Goal: Task Accomplishment & Management: Use online tool/utility

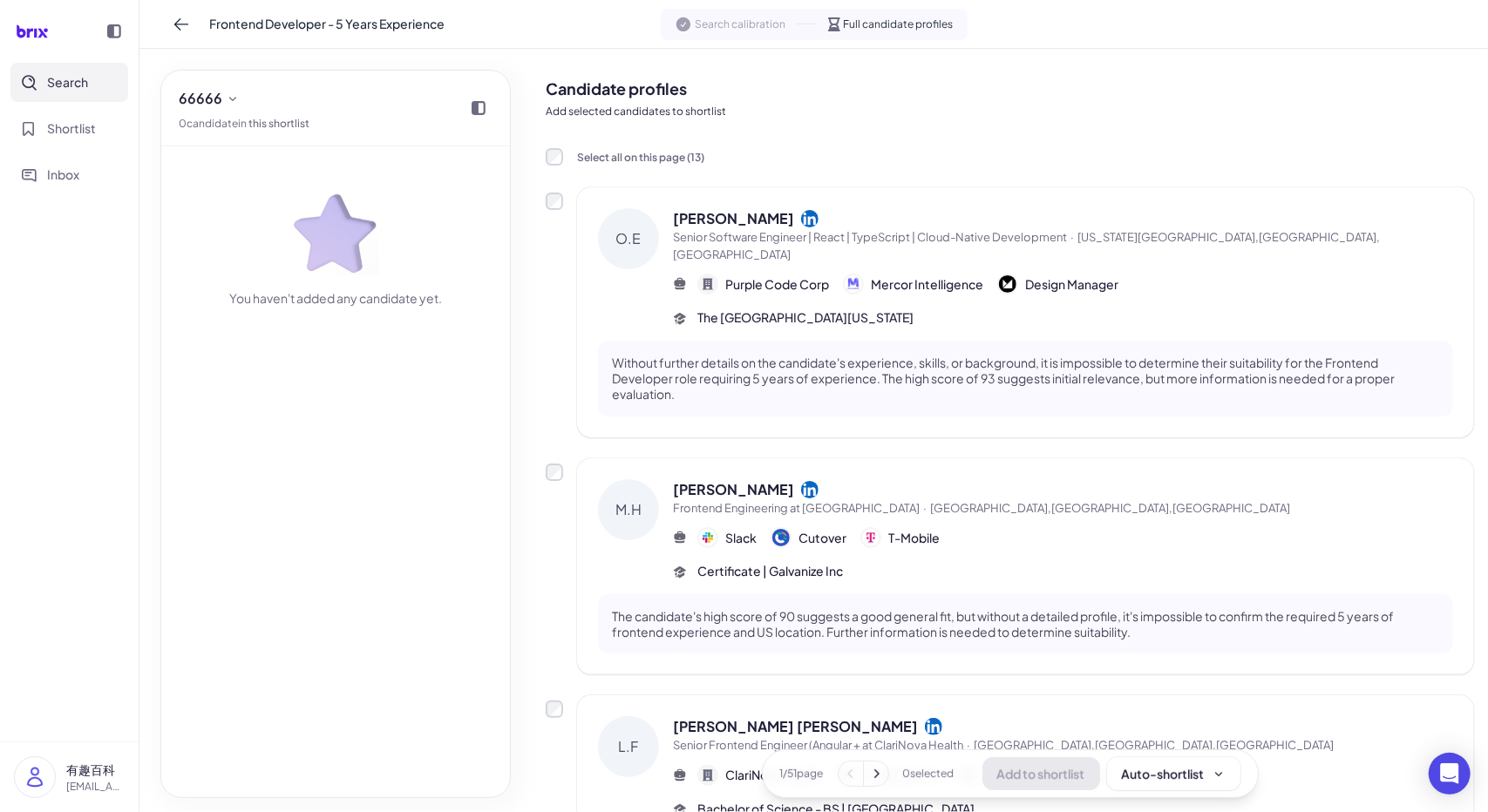
click at [89, 765] on p "有趣百科" at bounding box center [95, 770] width 58 height 19
click at [126, 686] on div "有趣百科 youqu272@gmail.com root Sign Out" at bounding box center [172, 717] width 223 height 179
click at [29, 790] on img at bounding box center [34, 777] width 40 height 40
click at [79, 169] on span "Inbox" at bounding box center [63, 175] width 32 height 19
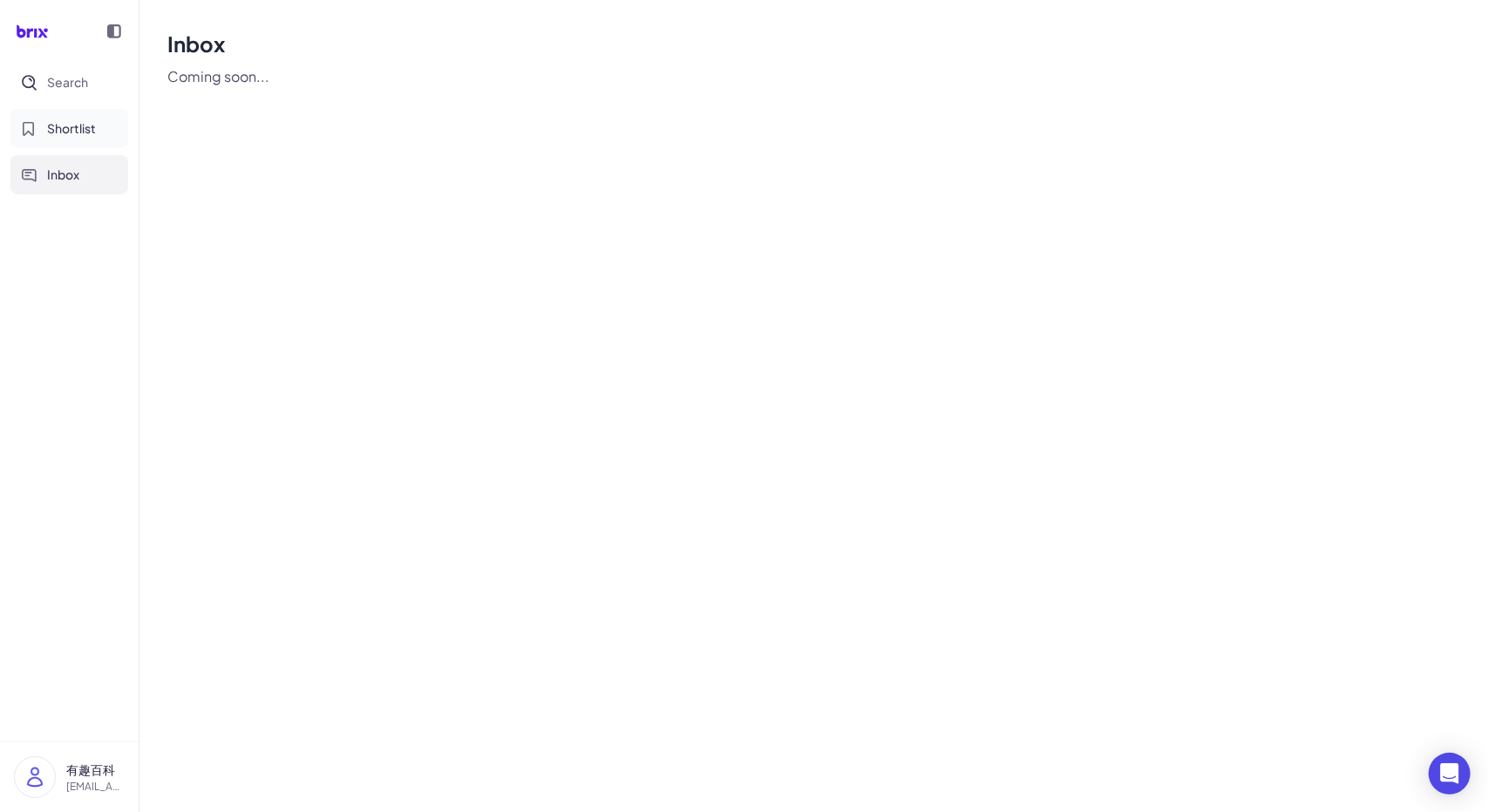
click at [67, 137] on span "Shortlist" at bounding box center [71, 129] width 49 height 19
click at [69, 95] on button "Search" at bounding box center [69, 82] width 118 height 39
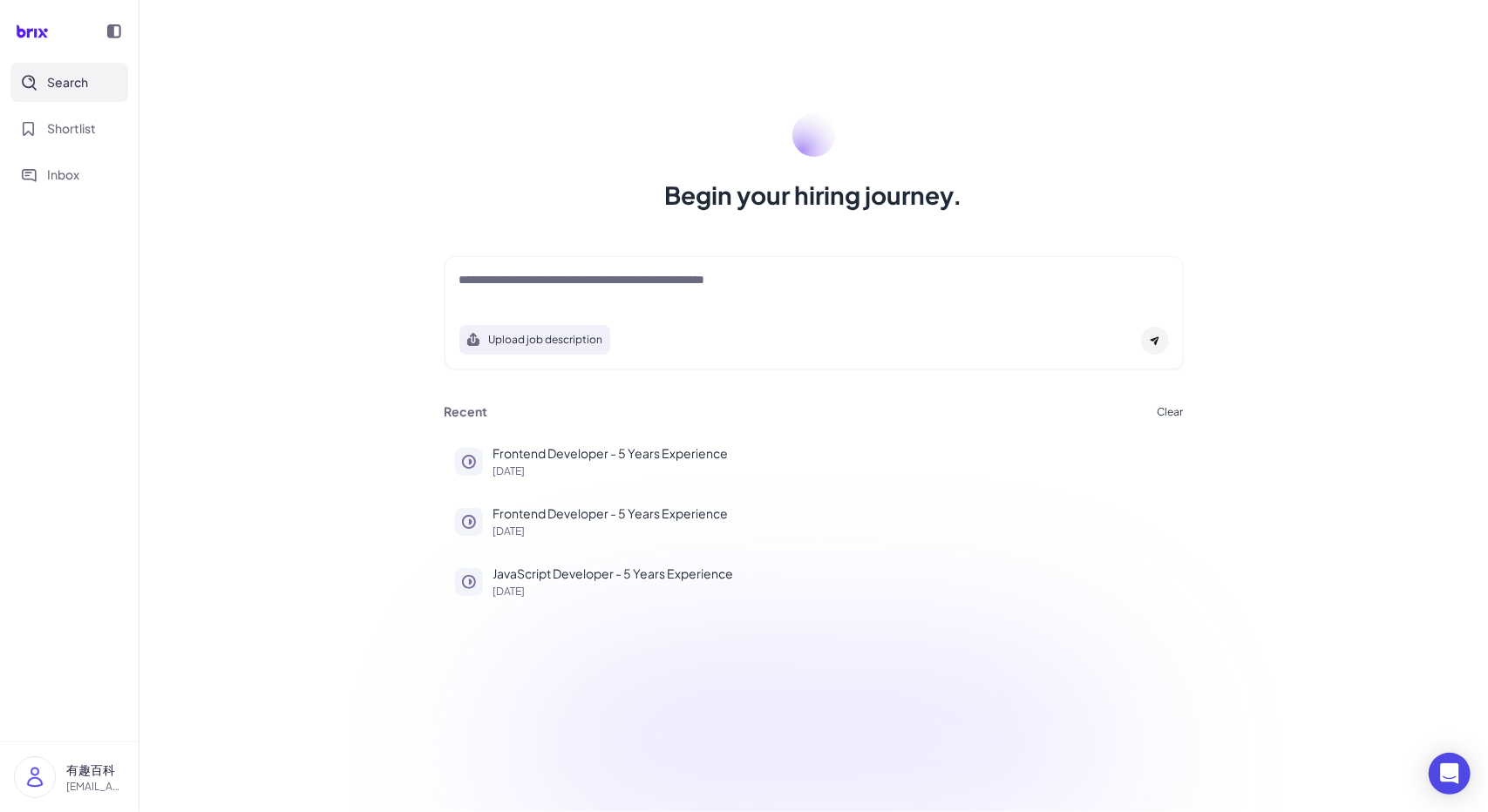
click at [47, 768] on img at bounding box center [34, 777] width 40 height 40
click at [124, 673] on div "[EMAIL_ADDRESS][DOMAIN_NAME]" at bounding box center [172, 675] width 194 height 19
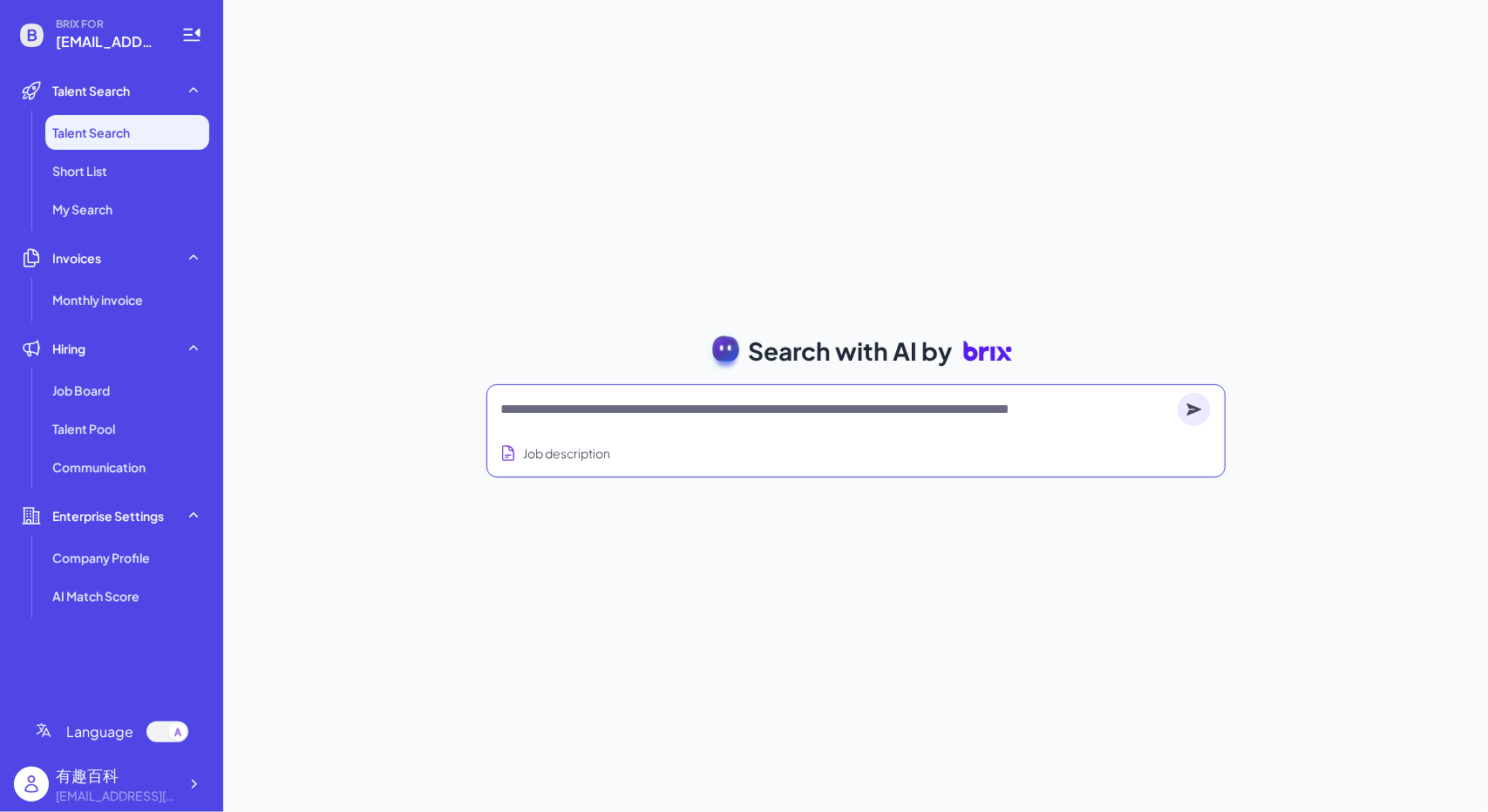
click at [544, 414] on textarea at bounding box center [835, 409] width 669 height 21
click at [118, 198] on li "My Search" at bounding box center [127, 209] width 164 height 35
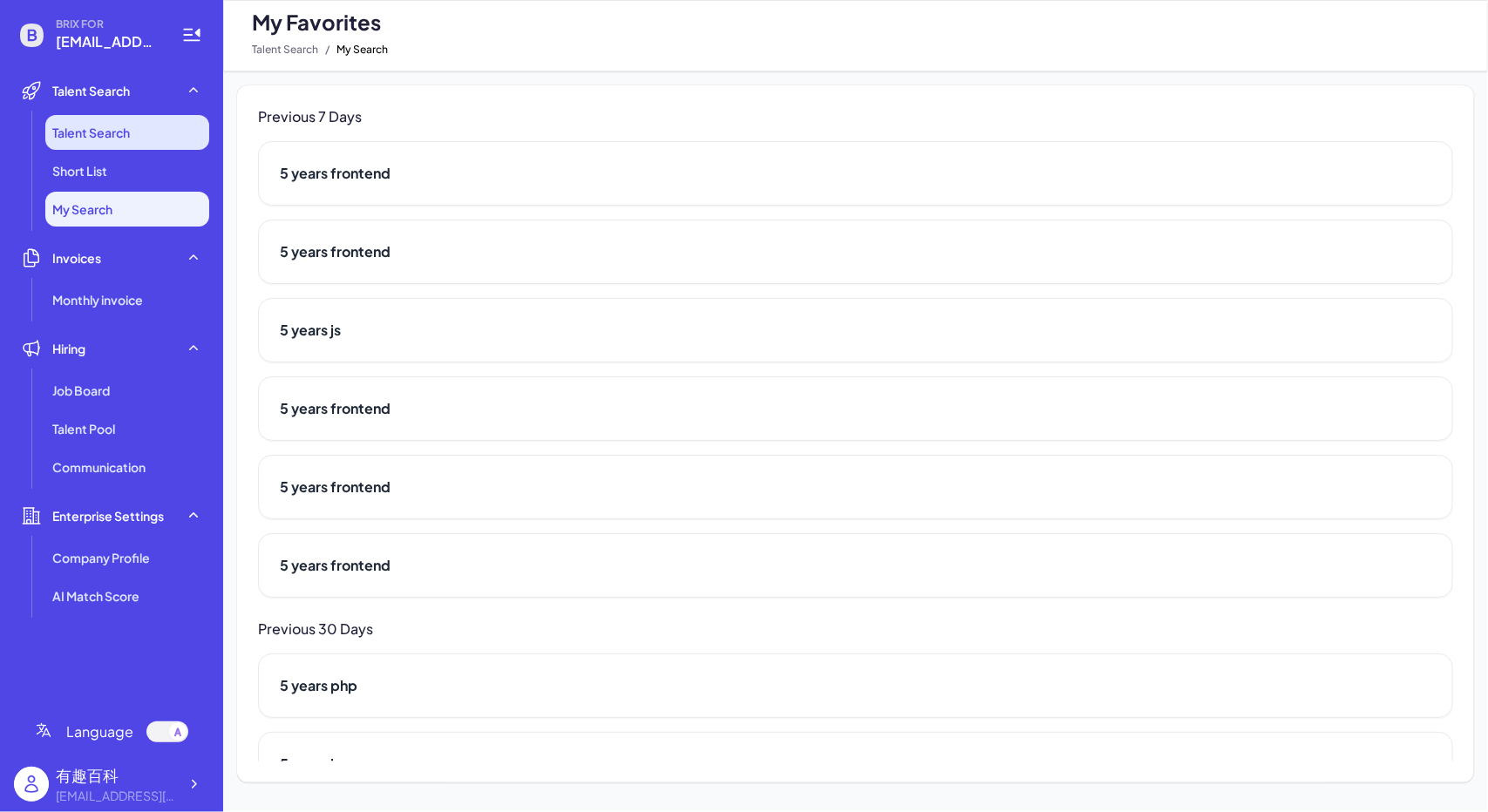
click at [138, 144] on li "Talent Search" at bounding box center [127, 132] width 164 height 35
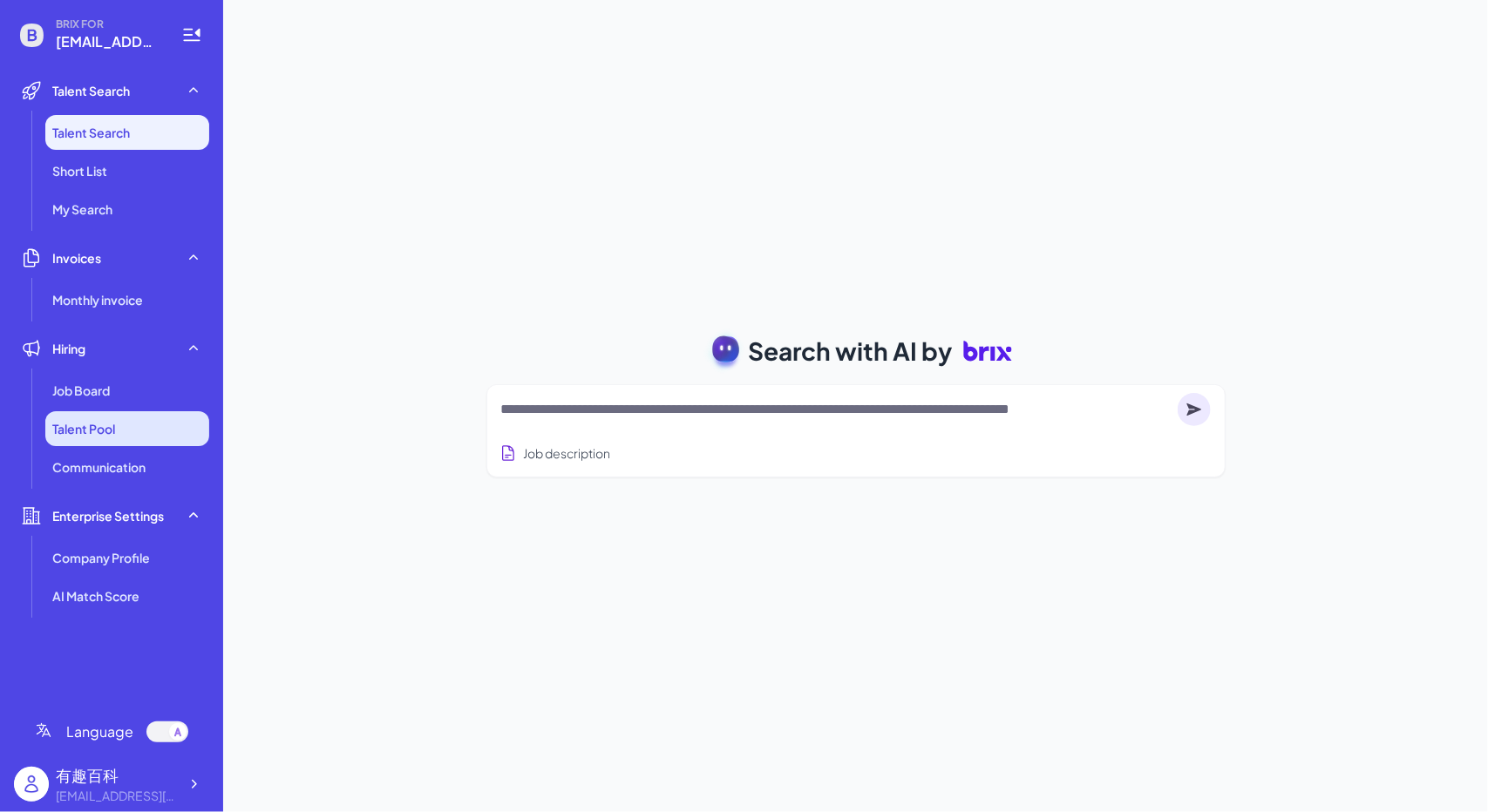
click at [108, 438] on li "Talent Pool" at bounding box center [127, 429] width 164 height 35
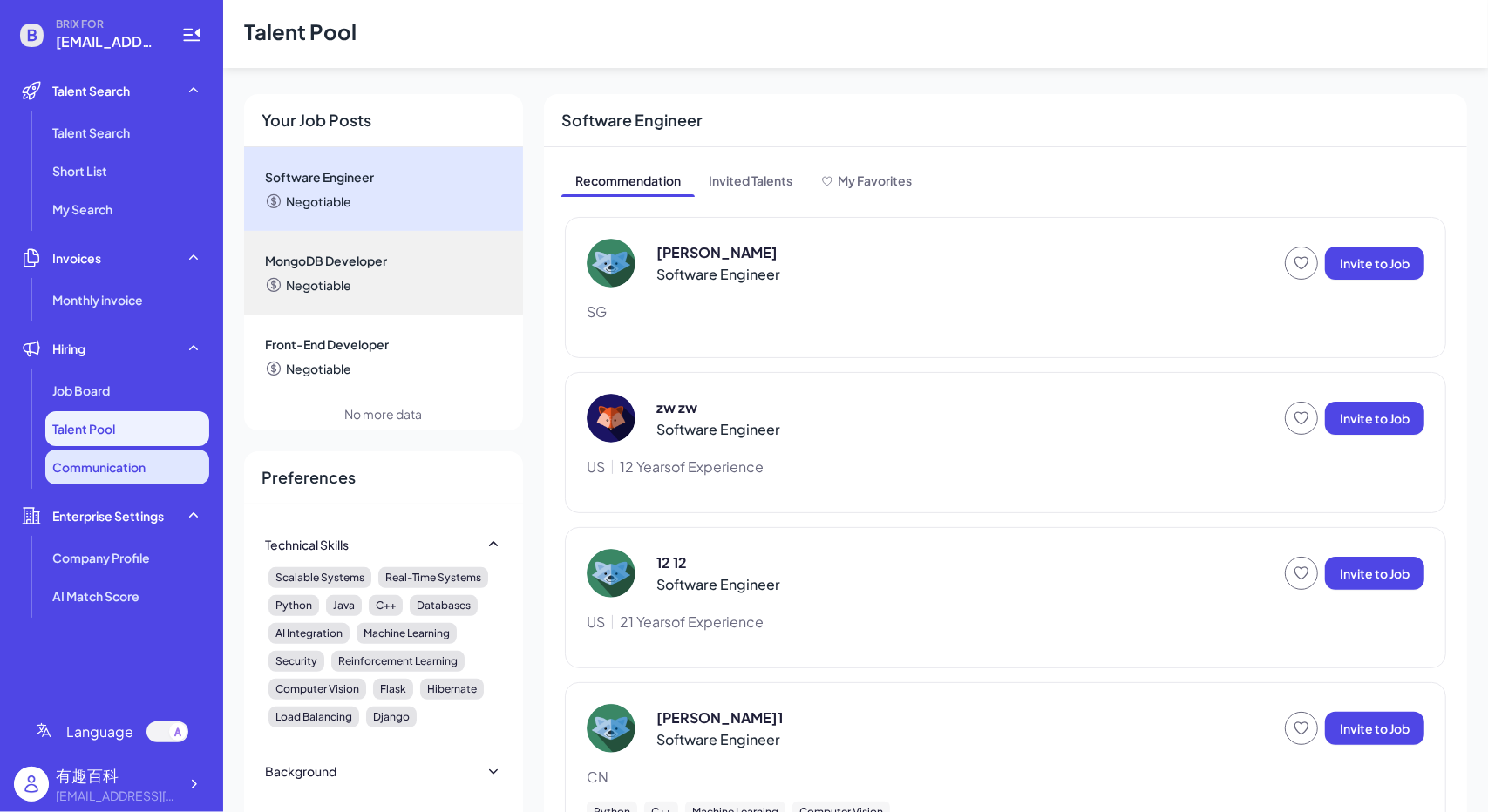
click at [112, 473] on span "Communication" at bounding box center [98, 467] width 94 height 18
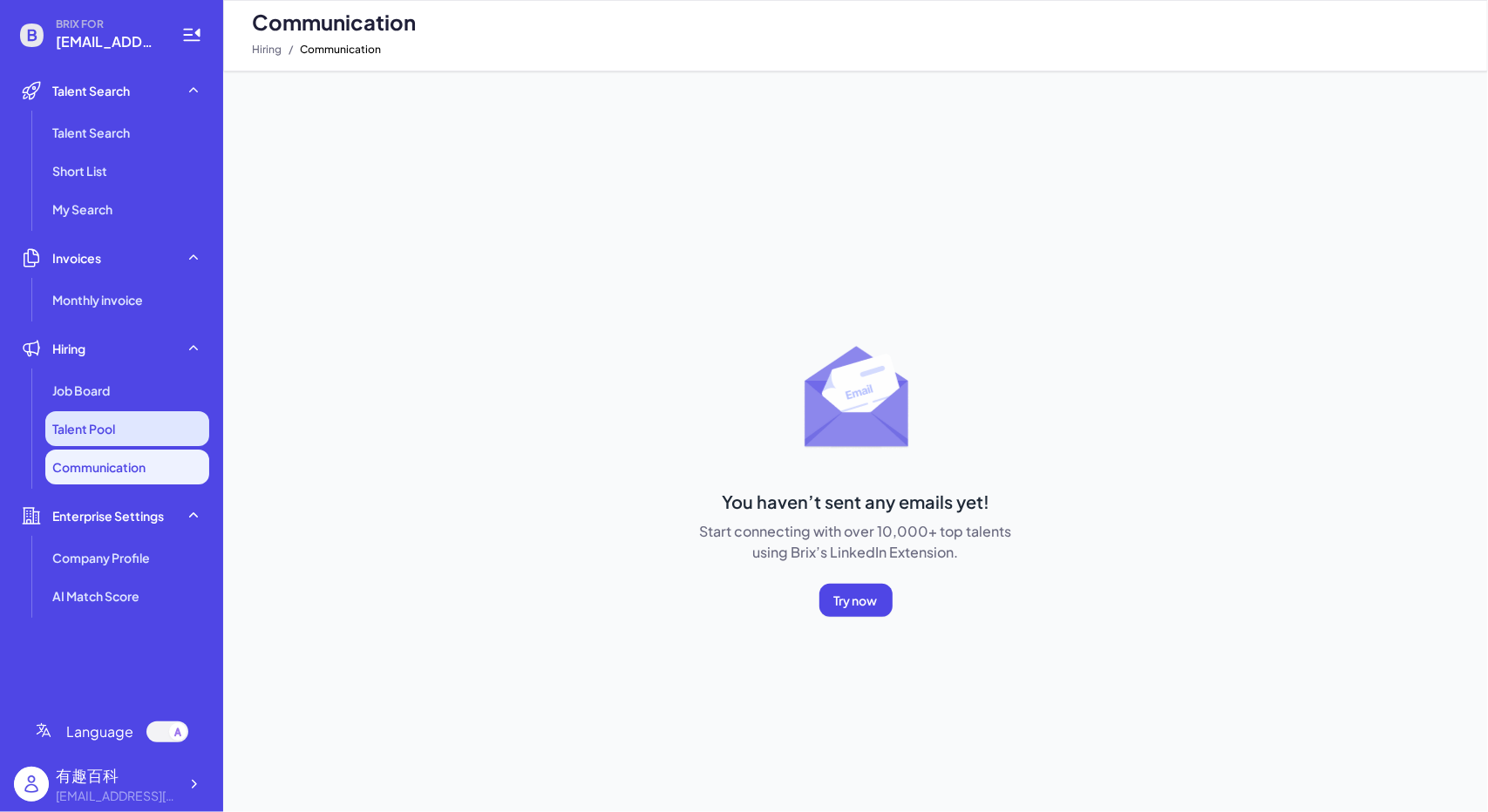
click at [112, 435] on span "Talent Pool" at bounding box center [83, 429] width 63 height 18
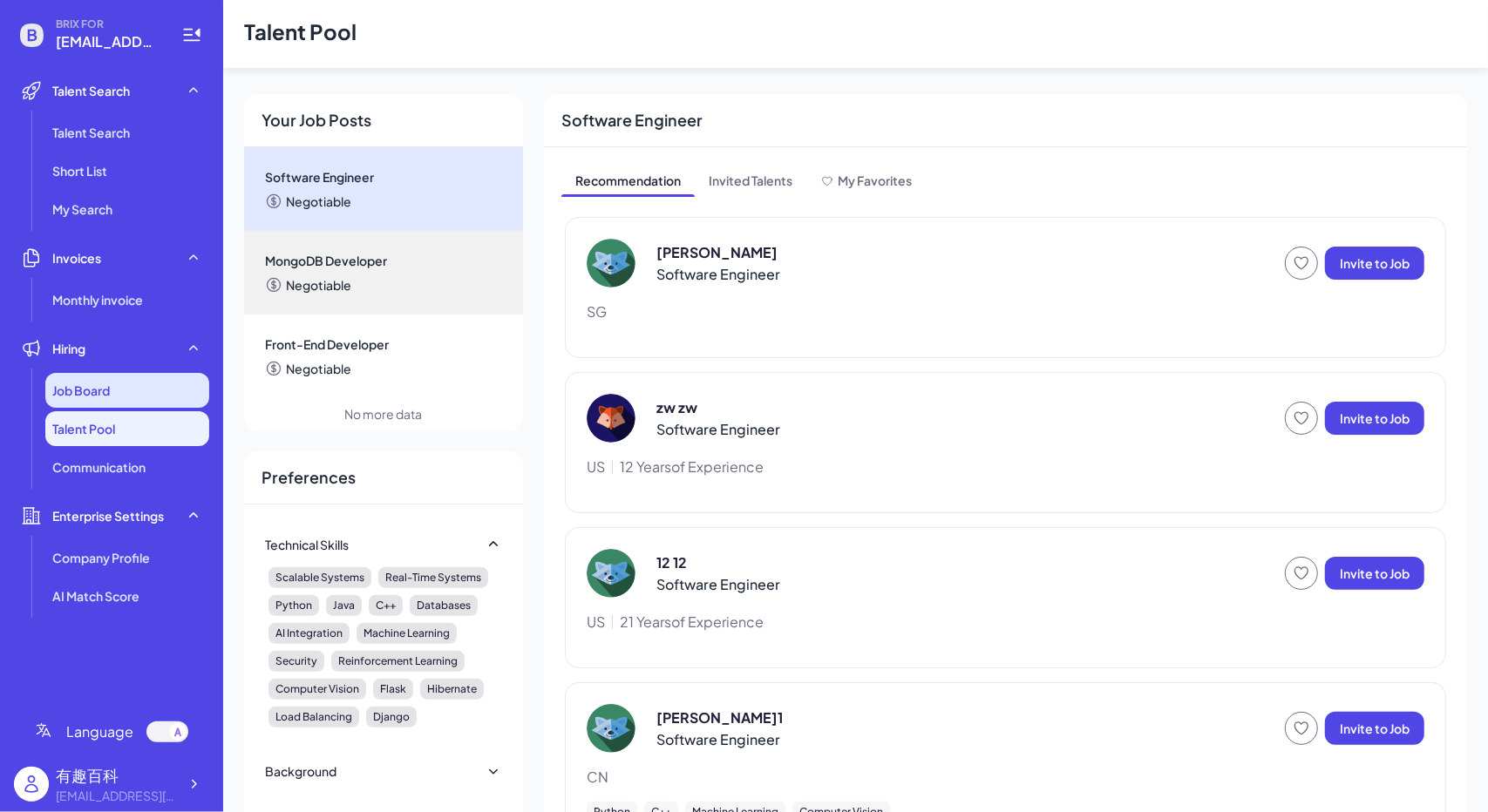
click at [97, 402] on div "Job Board" at bounding box center [127, 391] width 164 height 35
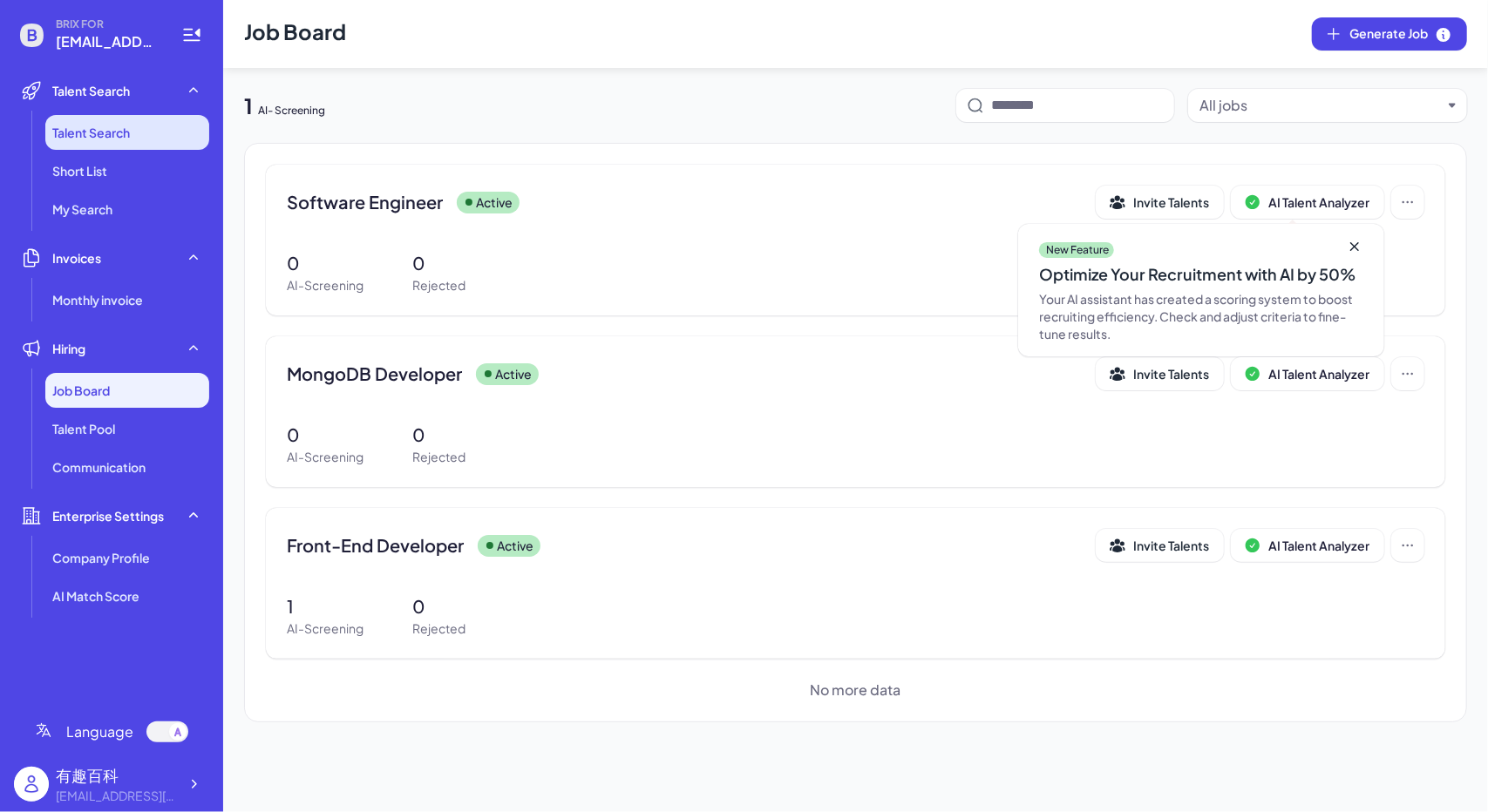
click at [157, 142] on li "Talent Search" at bounding box center [127, 132] width 164 height 35
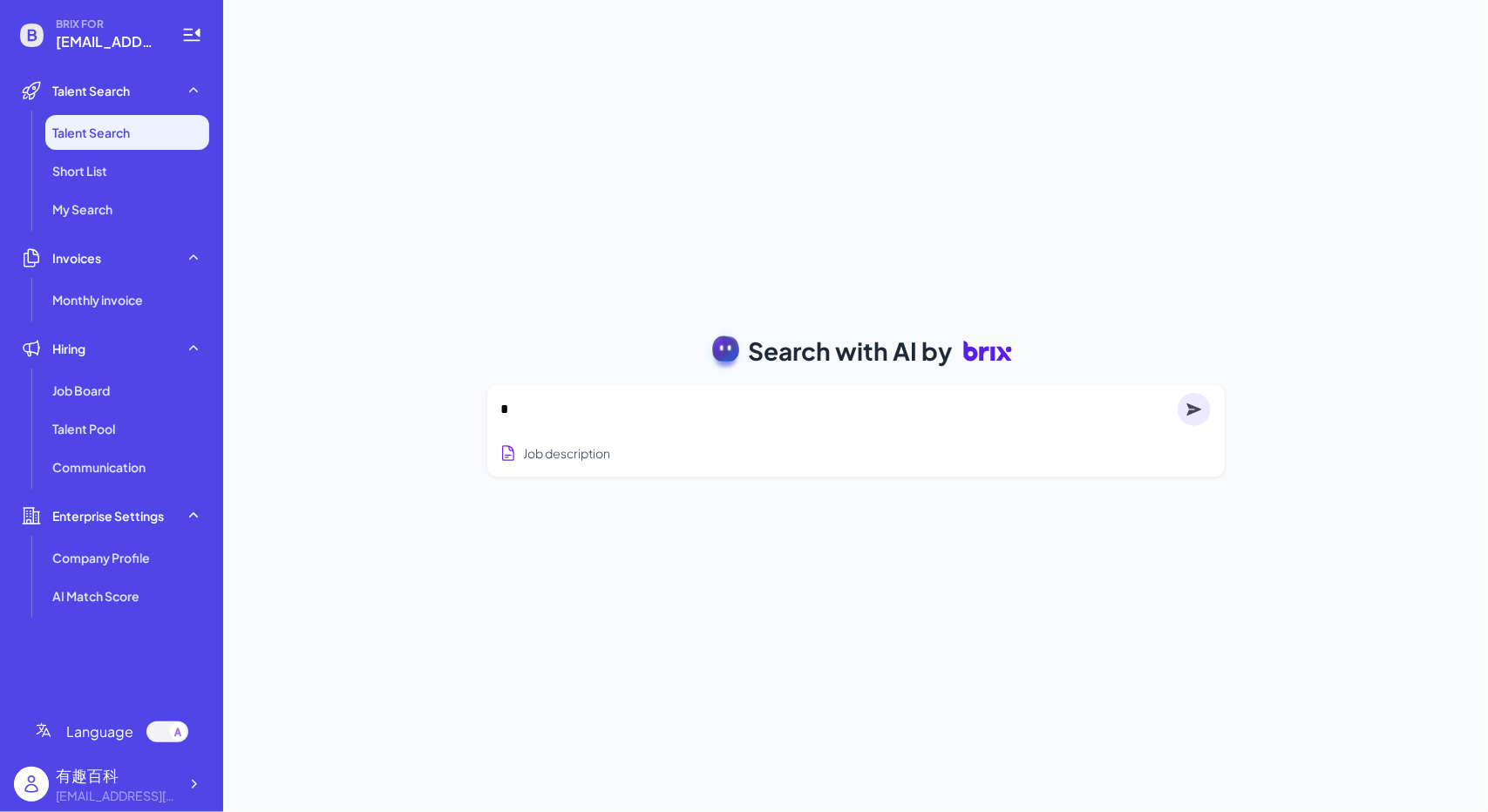
click at [551, 414] on textarea "*" at bounding box center [835, 409] width 669 height 21
type textarea "****"
click at [617, 399] on textarea at bounding box center [835, 409] width 669 height 21
